Goal: Information Seeking & Learning: Learn about a topic

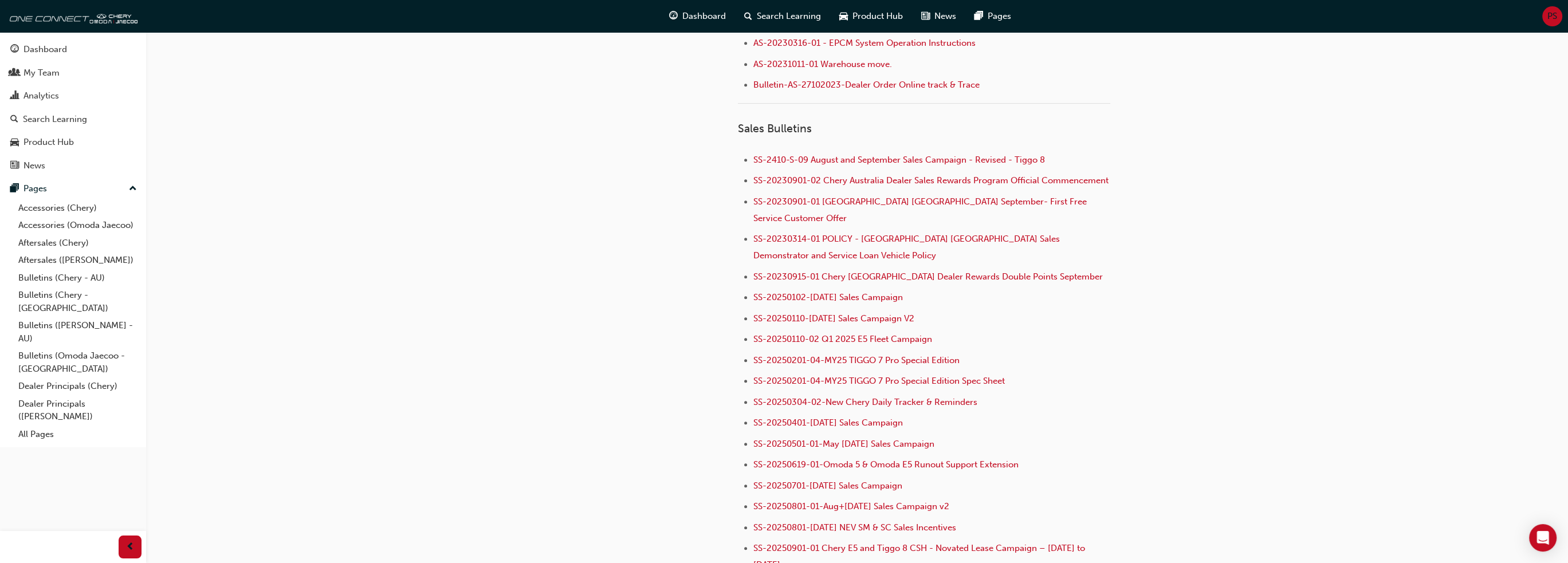
scroll to position [1203, 0]
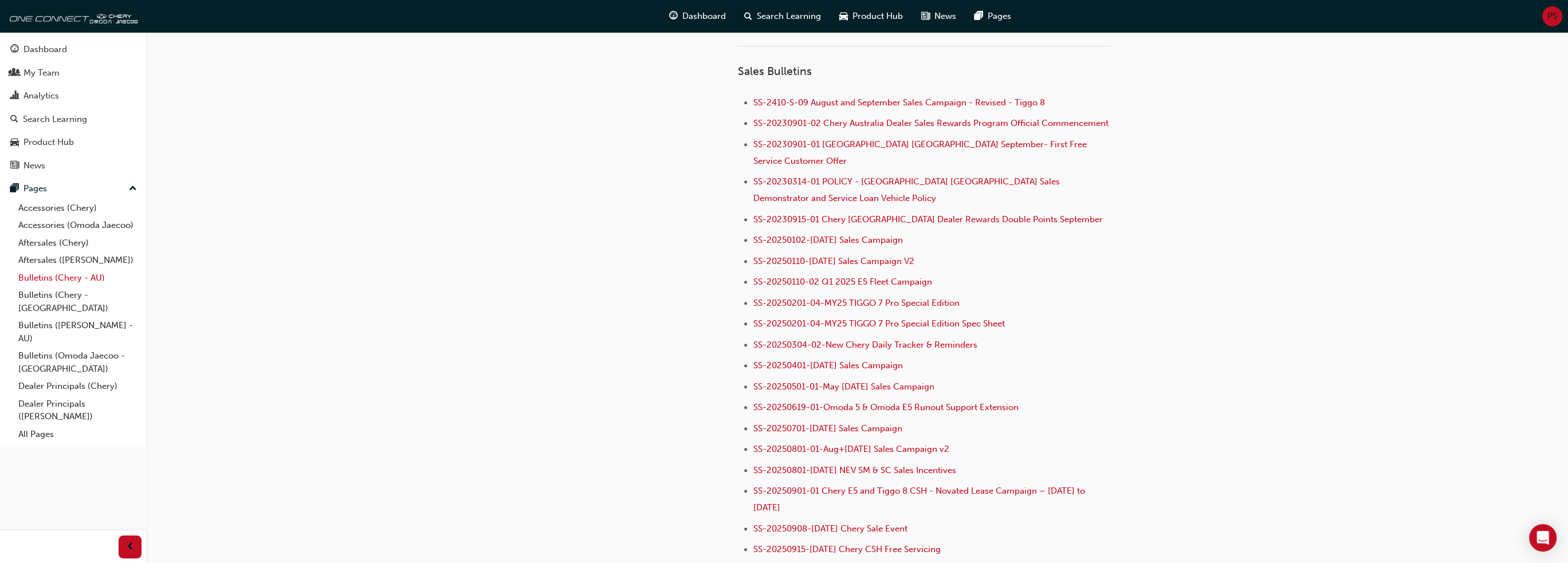
click at [57, 283] on link "Bulletins (Chery - AU)" at bounding box center [78, 278] width 128 height 18
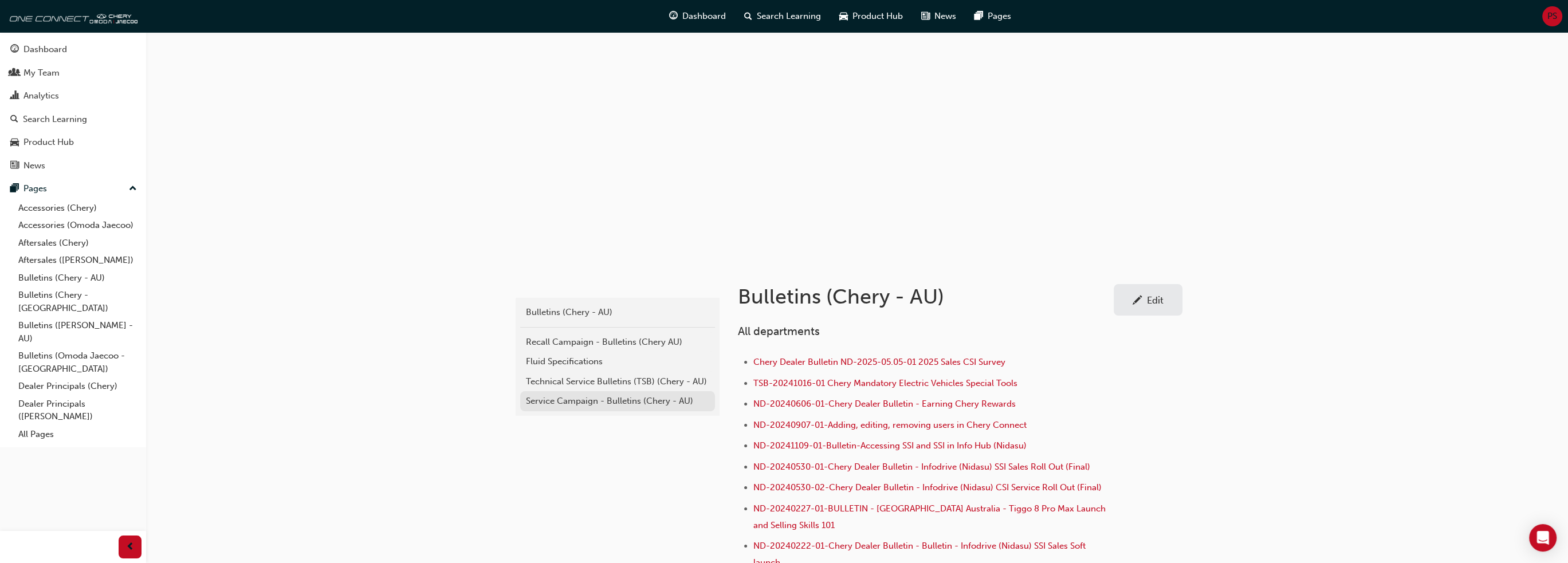
click at [597, 402] on div "Service Campaign - Bulletins (Chery - AU)" at bounding box center [617, 401] width 183 height 13
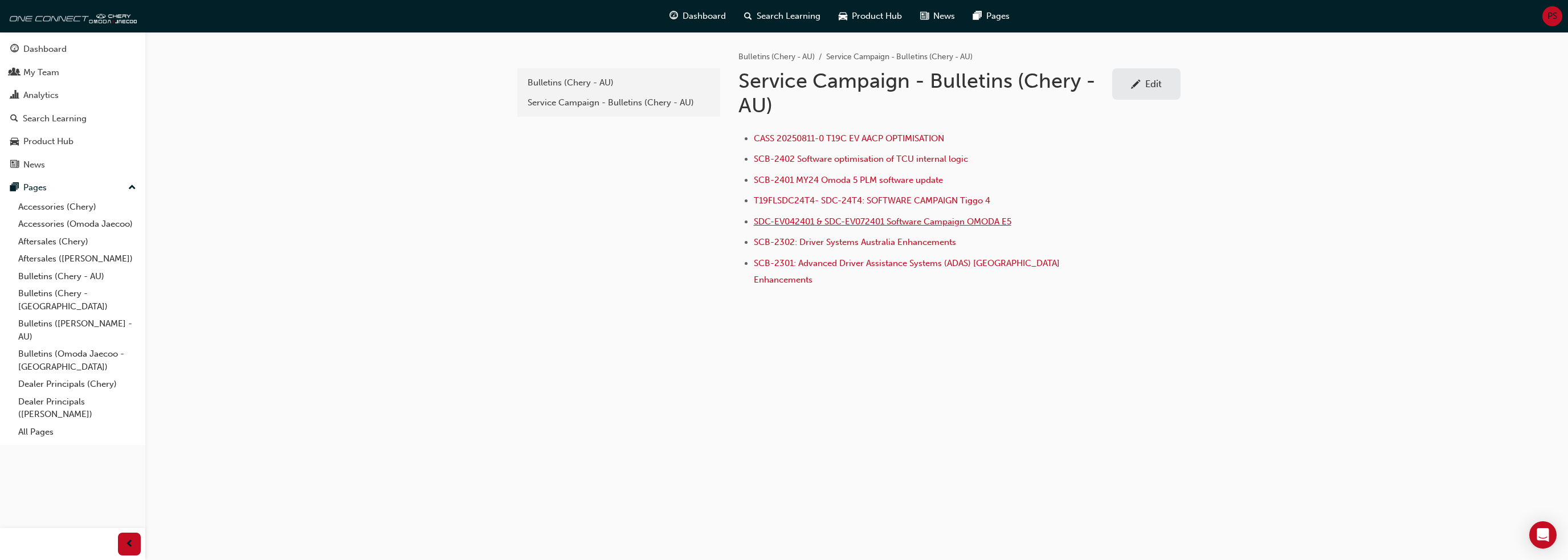
click at [975, 218] on span "SDC-EV042401 & SDC-EV072401 Software Campaign OMODA E5" at bounding box center [882, 222] width 257 height 10
